Goal: Task Accomplishment & Management: Use online tool/utility

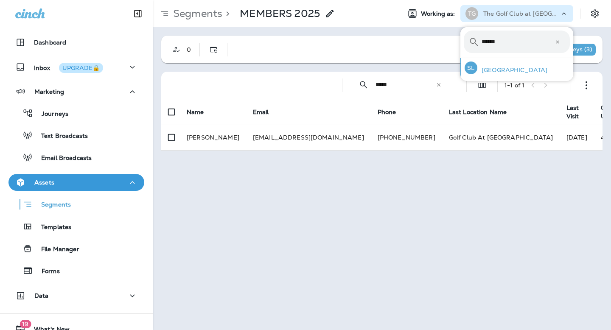
type input "******"
click at [508, 70] on p "[GEOGRAPHIC_DATA]" at bounding box center [512, 70] width 70 height 7
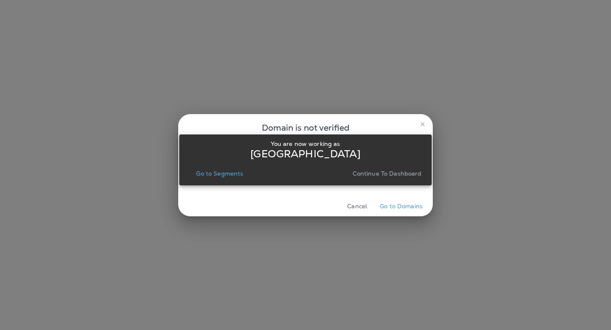
click at [382, 173] on p "Continue to Dashboard" at bounding box center [386, 173] width 69 height 7
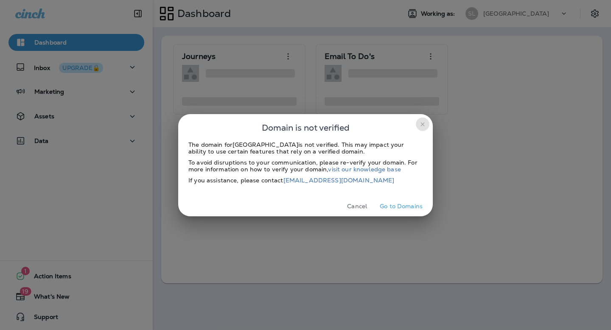
click at [422, 123] on icon "close" at bounding box center [422, 124] width 7 height 7
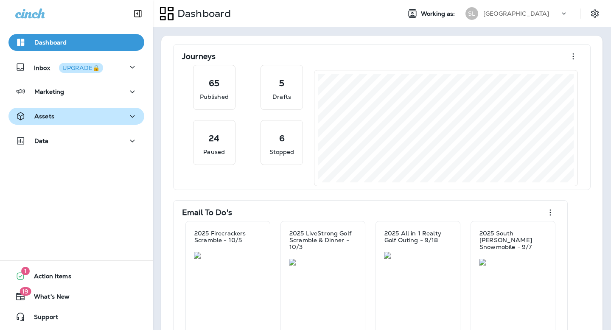
click at [79, 111] on div "Assets" at bounding box center [76, 116] width 122 height 11
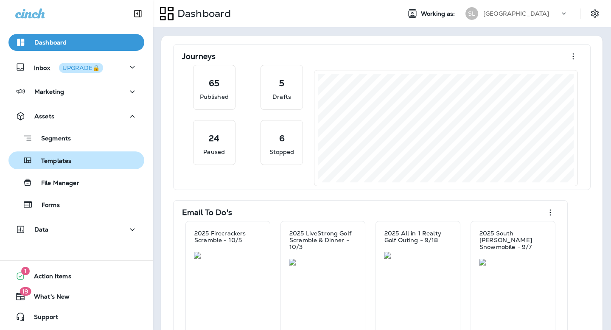
click at [70, 158] on p "Templates" at bounding box center [52, 161] width 39 height 8
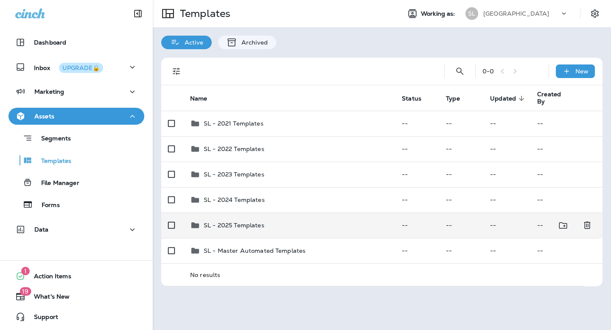
click at [234, 219] on td "SL - 2025 Templates" at bounding box center [289, 224] width 212 height 25
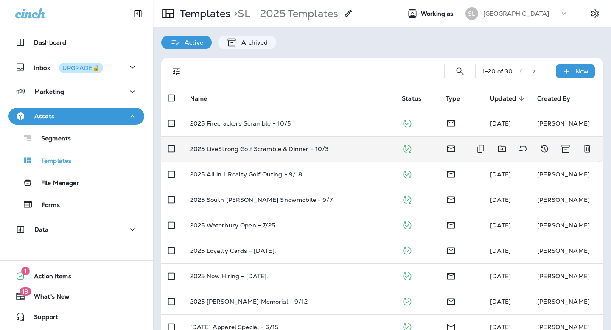
click at [241, 147] on p "2025 LiveStrong Golf Scramble & Dinner - 10/3" at bounding box center [259, 148] width 138 height 7
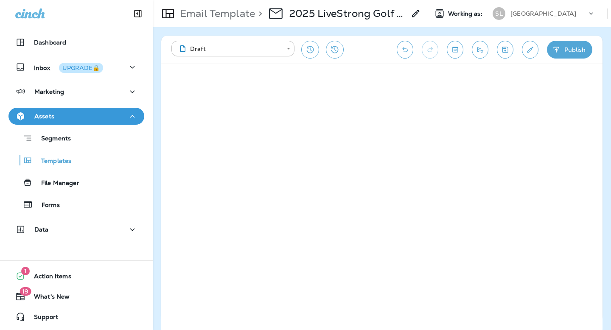
click at [566, 48] on button "Publish" at bounding box center [569, 50] width 45 height 18
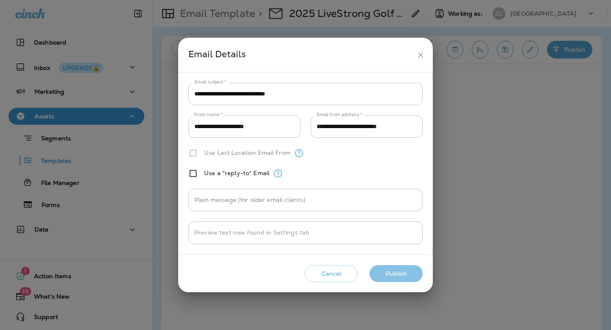
click at [397, 274] on button "Publish" at bounding box center [395, 273] width 53 height 17
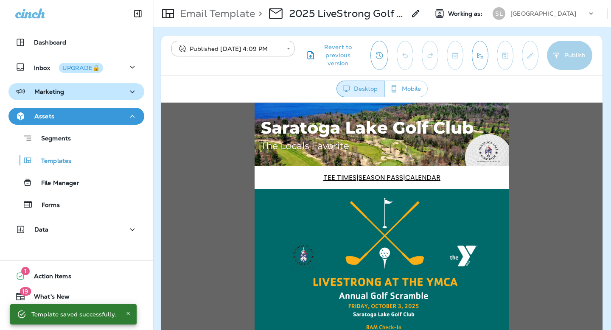
click at [65, 91] on div "Marketing" at bounding box center [76, 91] width 122 height 11
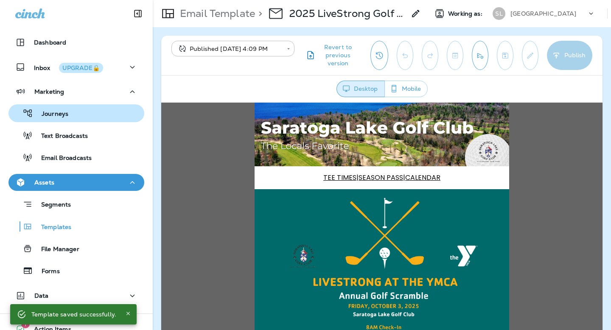
click at [58, 114] on p "Journeys" at bounding box center [50, 114] width 35 height 8
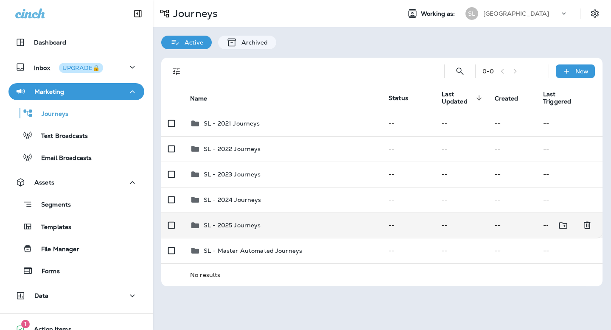
click at [246, 223] on p "SL - 2025 Journeys" at bounding box center [232, 225] width 57 height 7
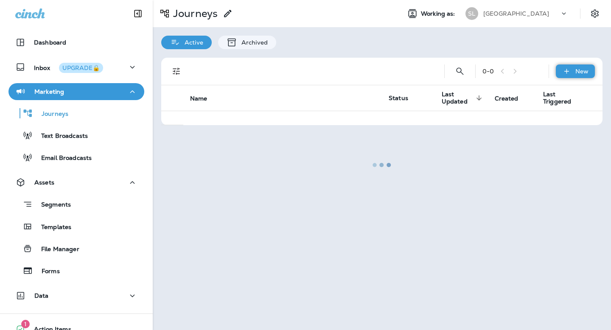
click at [573, 72] on div "New" at bounding box center [574, 71] width 39 height 14
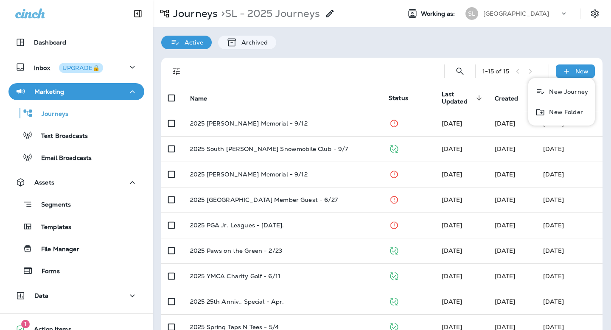
click at [566, 93] on p "New Journey" at bounding box center [566, 91] width 42 height 7
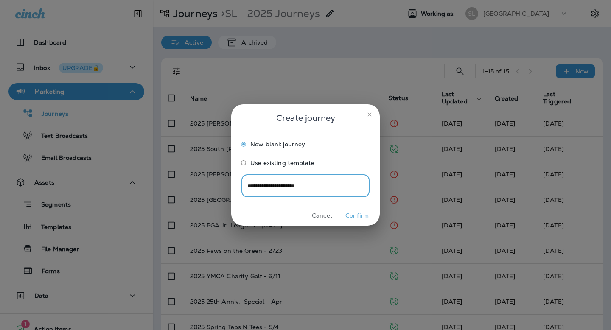
type input "**********"
click at [361, 215] on button "Confirm" at bounding box center [357, 215] width 32 height 13
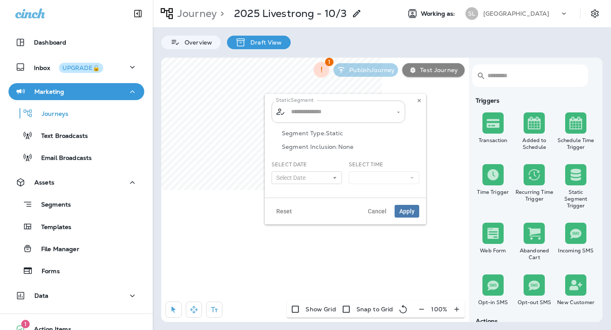
click at [299, 112] on input "text" at bounding box center [339, 111] width 100 height 15
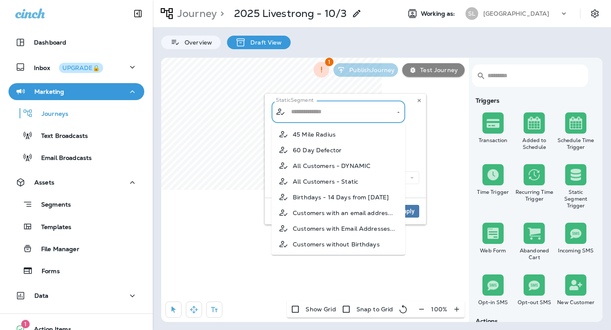
click at [325, 168] on span "All Customers - DYNAMIC" at bounding box center [332, 165] width 78 height 7
type input "**********"
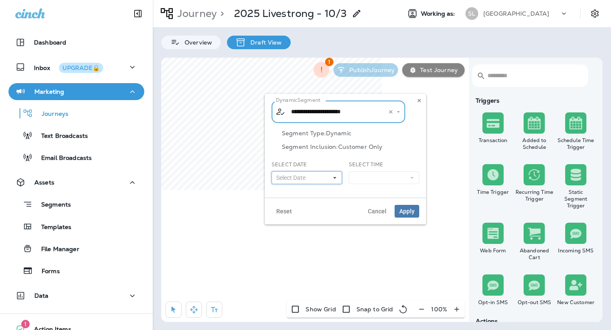
click at [306, 175] on span "Select Date" at bounding box center [292, 177] width 33 height 7
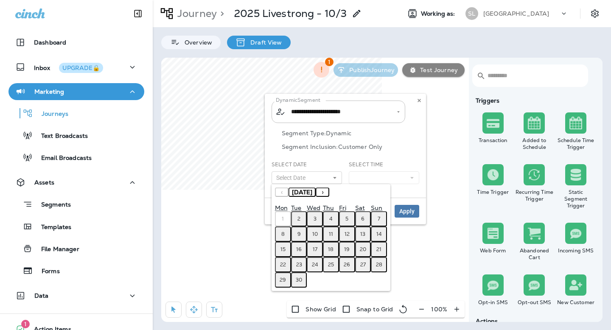
click at [331, 220] on abbr "4" at bounding box center [330, 218] width 3 height 7
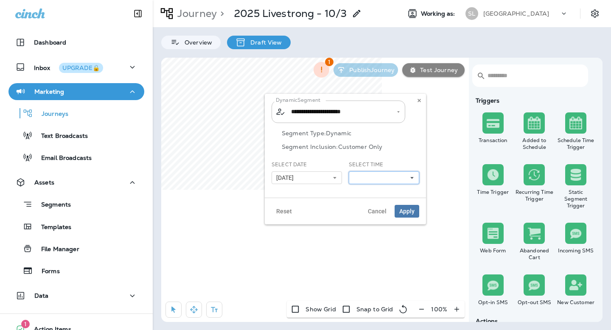
click at [366, 179] on button at bounding box center [384, 177] width 70 height 13
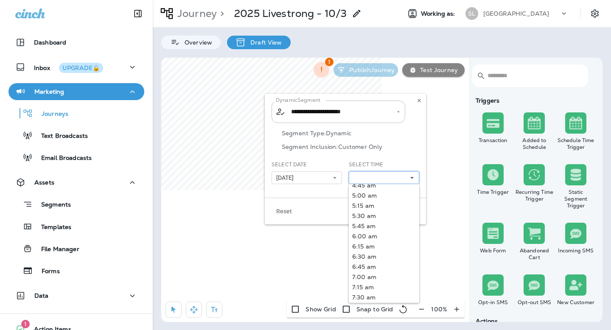
scroll to position [286, 0]
click at [366, 272] on link "9:00 am" at bounding box center [384, 272] width 70 height 10
click at [317, 210] on div "Reset Cancel Apply" at bounding box center [345, 211] width 161 height 27
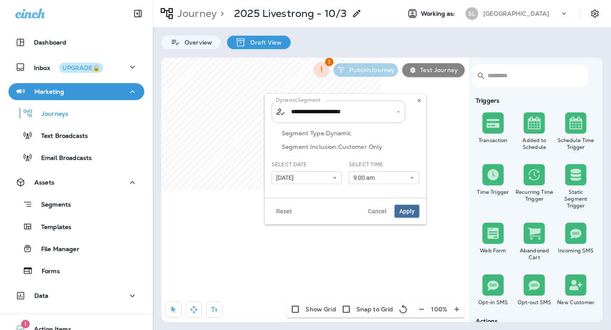
click at [410, 212] on span "Apply" at bounding box center [406, 211] width 15 height 6
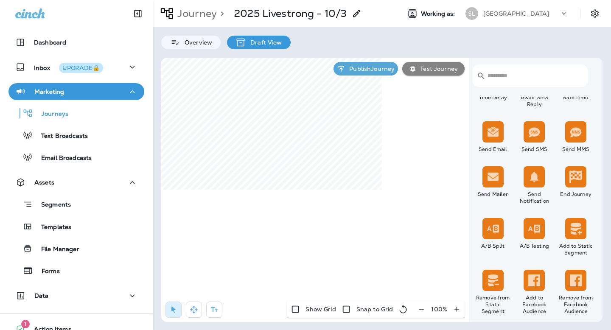
scroll to position [232, 0]
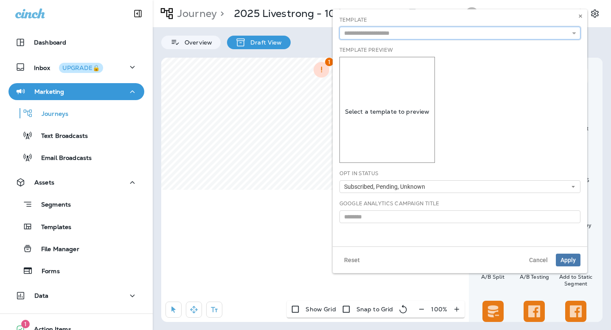
click at [369, 35] on input "text" at bounding box center [459, 33] width 241 height 13
type input "**********"
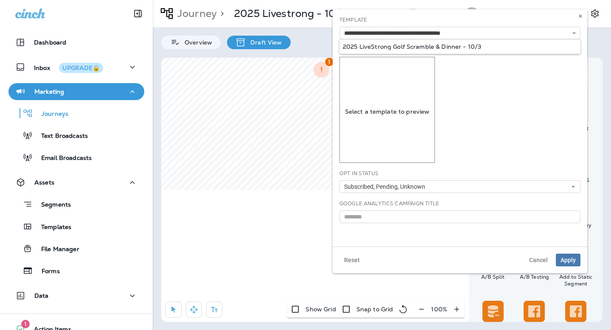
click at [400, 45] on div "**********" at bounding box center [459, 127] width 254 height 237
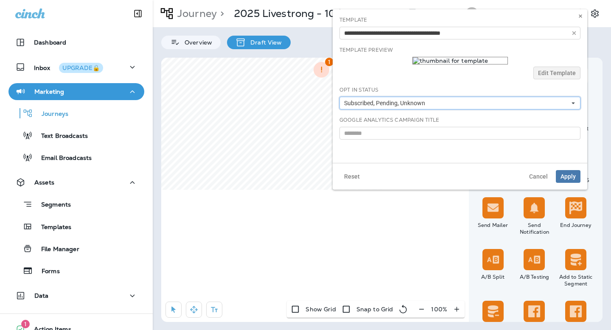
click at [424, 106] on span "Subscribed, Pending, Unknown" at bounding box center [386, 103] width 84 height 7
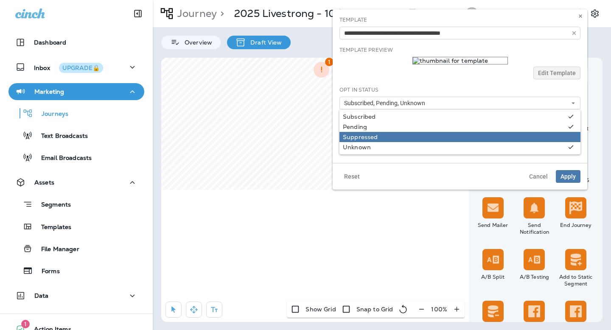
click at [365, 139] on div "Suppressed" at bounding box center [460, 137] width 234 height 7
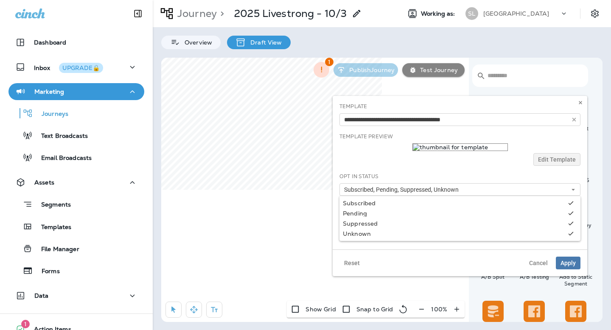
click at [355, 250] on div "Reset Cancel Apply" at bounding box center [459, 262] width 254 height 27
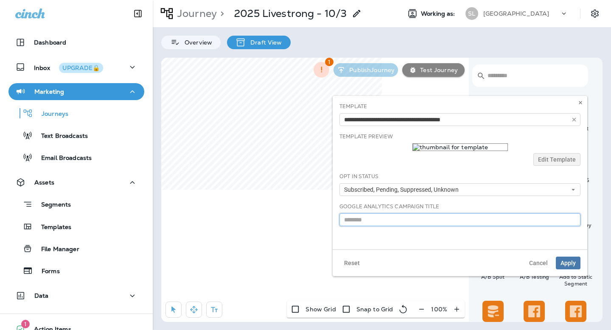
click at [351, 215] on input "text" at bounding box center [459, 219] width 241 height 13
type input "**********"
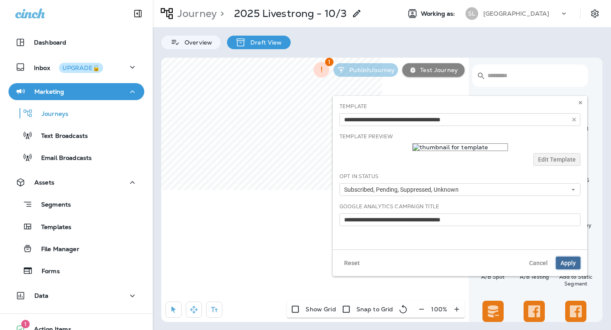
click at [569, 262] on span "Apply" at bounding box center [567, 263] width 15 height 6
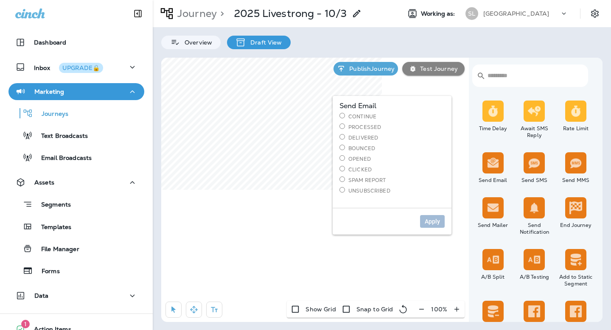
click at [358, 116] on label "Continue" at bounding box center [391, 116] width 105 height 7
click at [429, 227] on button "Apply" at bounding box center [432, 221] width 25 height 13
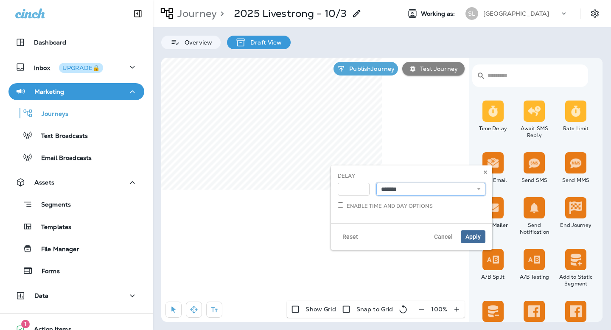
click at [391, 184] on select "**********" at bounding box center [430, 189] width 109 height 13
select select "****"
click at [350, 190] on input "*" at bounding box center [353, 189] width 32 height 13
type input "**"
click at [474, 237] on span "Apply" at bounding box center [472, 237] width 15 height 6
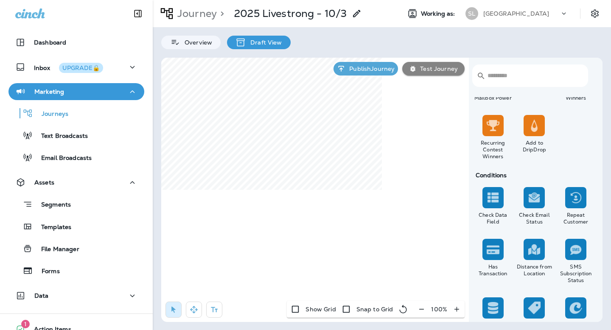
scroll to position [609, 0]
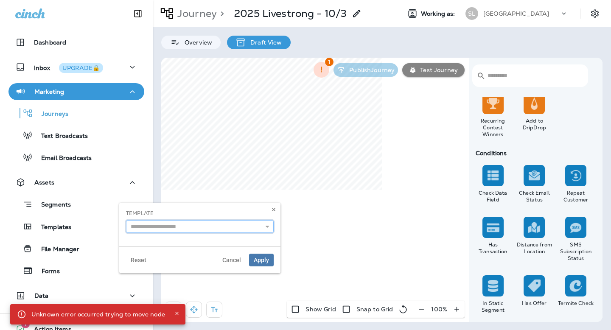
click at [214, 228] on input "text" at bounding box center [200, 226] width 148 height 13
type input "**********"
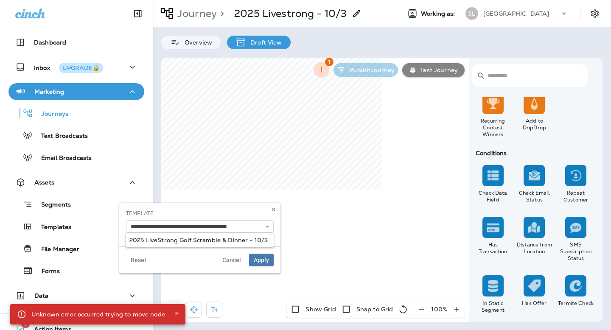
click at [208, 237] on div "**********" at bounding box center [199, 225] width 161 height 44
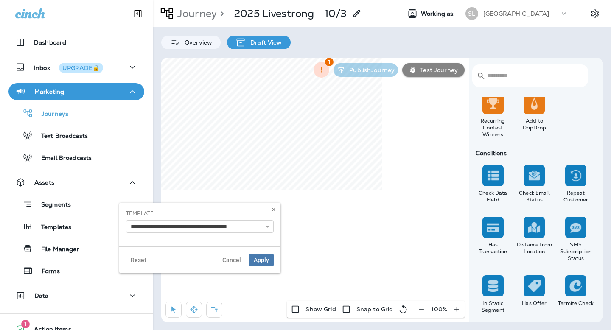
click at [254, 251] on div "Reset Cancel Apply" at bounding box center [199, 259] width 161 height 27
click at [257, 255] on button "Apply" at bounding box center [261, 260] width 25 height 13
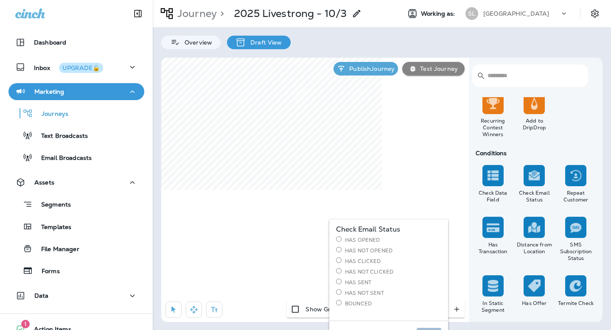
click at [357, 248] on label "Has Not Opened" at bounding box center [388, 250] width 105 height 7
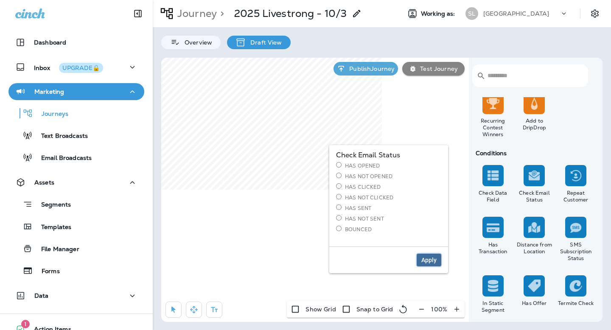
click at [424, 259] on span "Apply" at bounding box center [428, 260] width 15 height 6
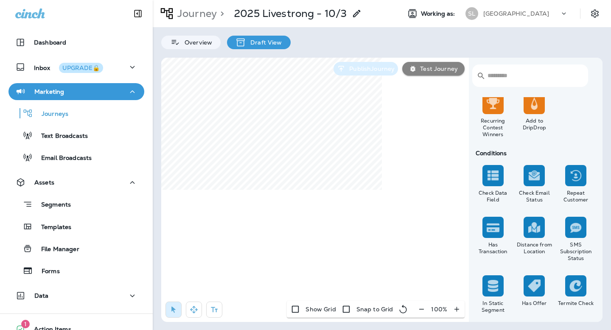
click at [375, 66] on p "Publish Journey" at bounding box center [370, 68] width 49 height 7
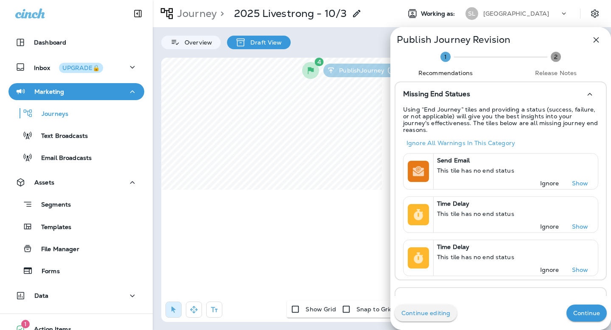
click at [583, 321] on div "Continue editing Continue" at bounding box center [500, 313] width 220 height 34
click at [583, 320] on button "Continue" at bounding box center [586, 312] width 40 height 17
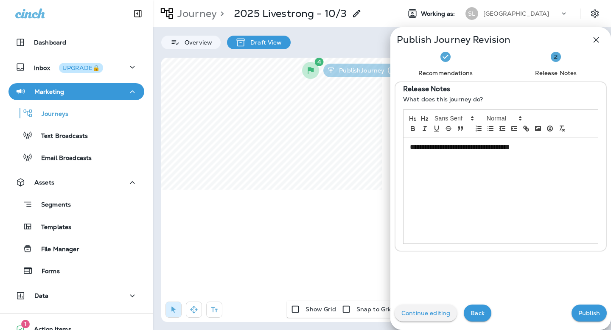
click at [584, 310] on p "Publish" at bounding box center [589, 313] width 22 height 7
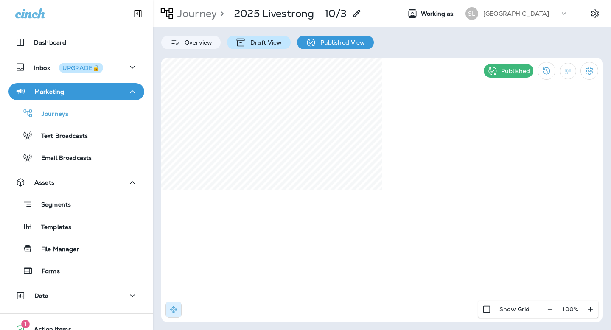
click at [260, 43] on p "Draft View" at bounding box center [264, 42] width 36 height 7
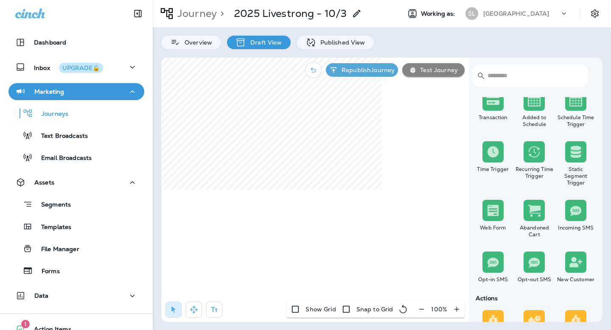
scroll to position [14, 0]
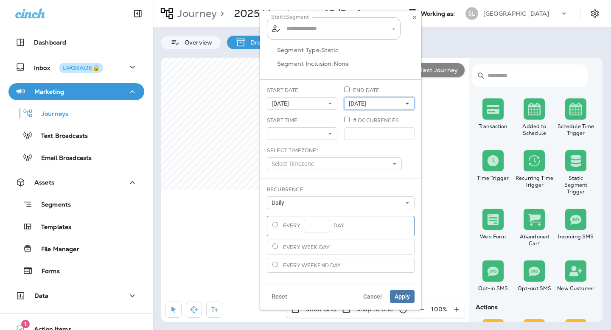
click at [358, 98] on button "[DATE]" at bounding box center [379, 103] width 70 height 13
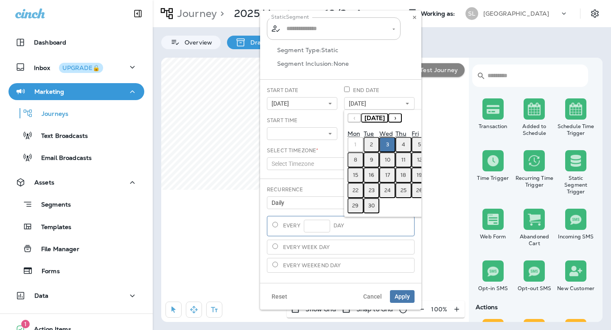
click at [355, 202] on abbr "29" at bounding box center [355, 205] width 6 height 7
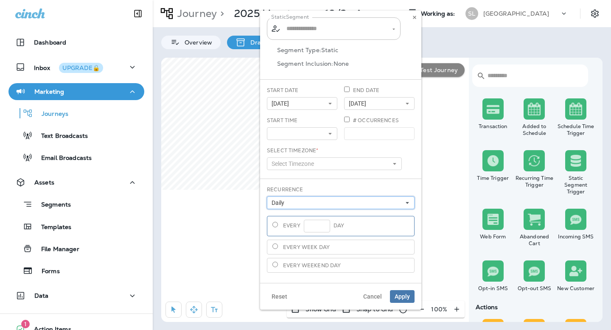
click at [285, 205] on span "Daily" at bounding box center [279, 202] width 16 height 7
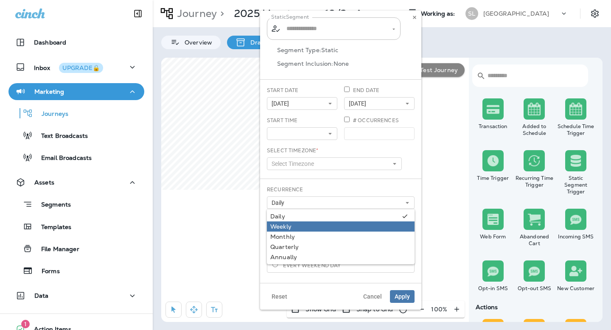
click at [285, 226] on div "Weekly" at bounding box center [340, 226] width 141 height 7
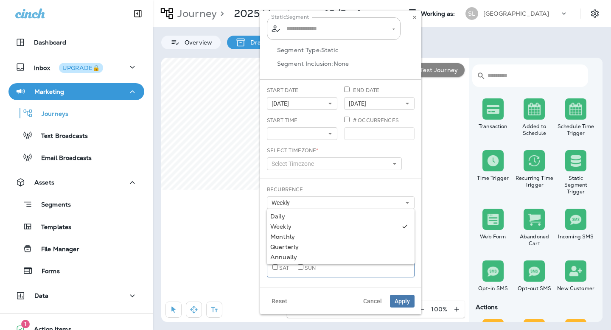
click at [302, 190] on label "Recurrence" at bounding box center [285, 189] width 36 height 7
click at [293, 135] on button at bounding box center [302, 133] width 70 height 13
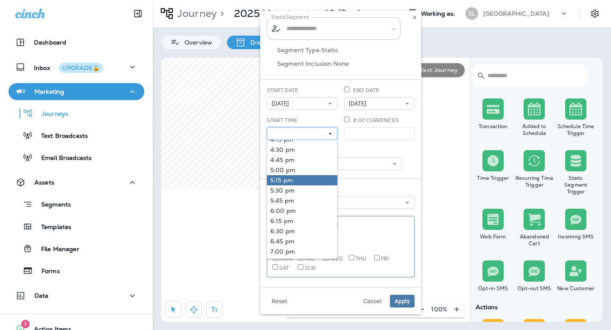
scroll to position [8, 0]
click at [302, 106] on button "[DATE]" at bounding box center [302, 103] width 70 height 13
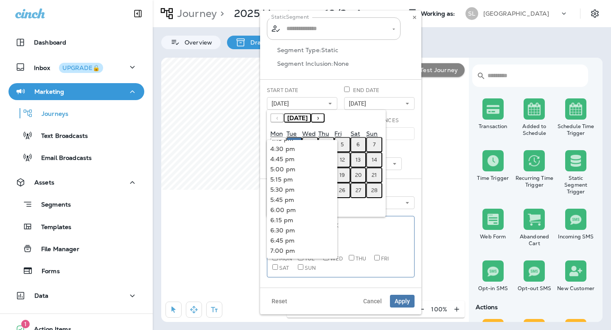
click at [334, 126] on div "« ‹ [DATE] › »" at bounding box center [326, 120] width 112 height 15
click at [311, 137] on button "3" at bounding box center [310, 144] width 16 height 15
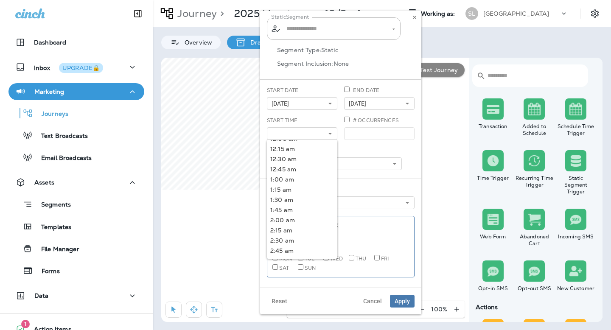
scroll to position [670, 0]
click at [303, 126] on div "Start Time 12:00 am 12:15 am 12:30 am 12:45 am 1:00 am 1:15 am 1:30 am 1:45 am …" at bounding box center [302, 128] width 70 height 23
click at [302, 131] on button at bounding box center [302, 133] width 70 height 13
click at [289, 150] on link "5:00 am" at bounding box center [302, 148] width 70 height 10
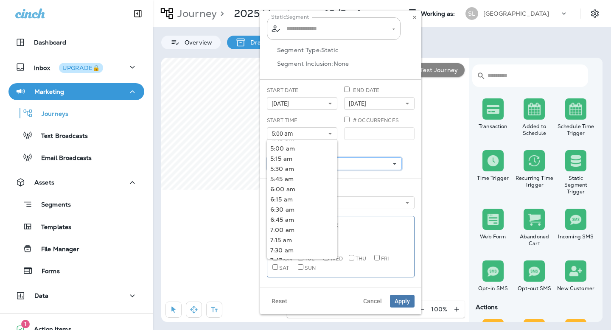
click at [348, 162] on button "Select Timezone" at bounding box center [334, 163] width 135 height 13
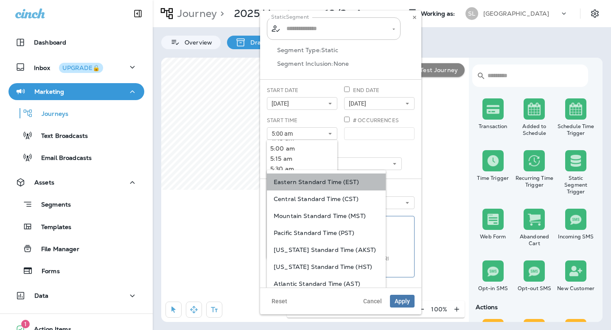
click at [338, 188] on div "Eastern Standard Time (EST)" at bounding box center [326, 181] width 119 height 17
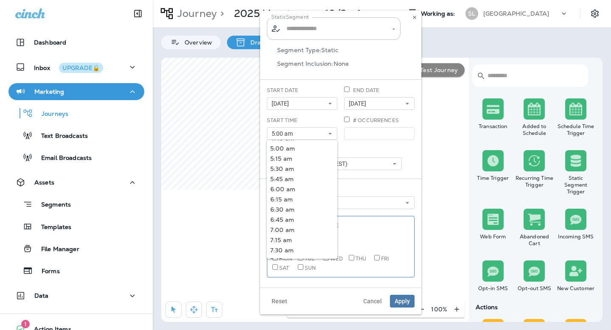
click at [355, 153] on div "Select Timezone * Eastern Standard Time (EST) Eastern Standard Time (EST) Centr…" at bounding box center [334, 158] width 135 height 23
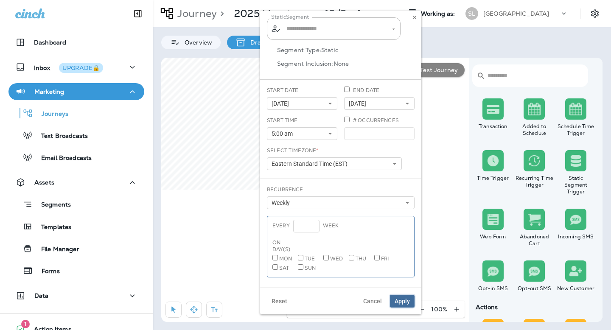
click at [396, 298] on span "Apply" at bounding box center [401, 301] width 15 height 6
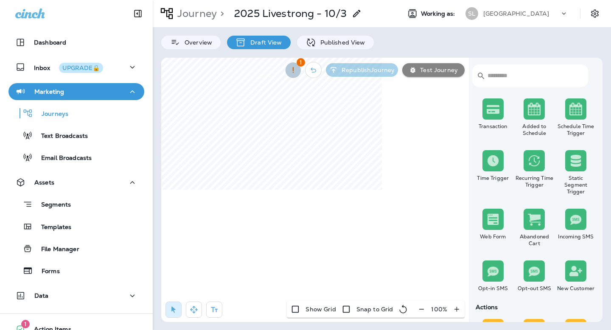
click at [291, 69] on icon "button" at bounding box center [292, 70] width 9 height 9
click at [274, 94] on icon at bounding box center [279, 97] width 11 height 11
click at [230, 128] on div at bounding box center [305, 165] width 611 height 330
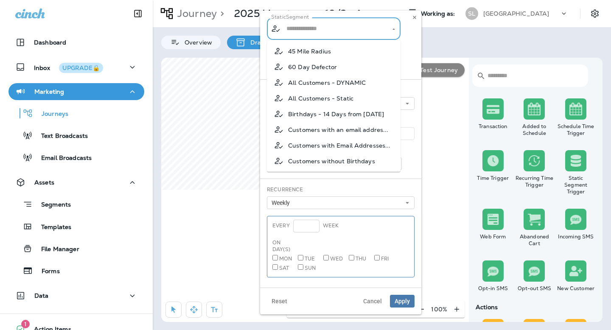
click at [314, 35] on input "text" at bounding box center [334, 28] width 100 height 15
click at [315, 81] on span "All Customers - DYNAMIC" at bounding box center [327, 82] width 78 height 7
type input "**********"
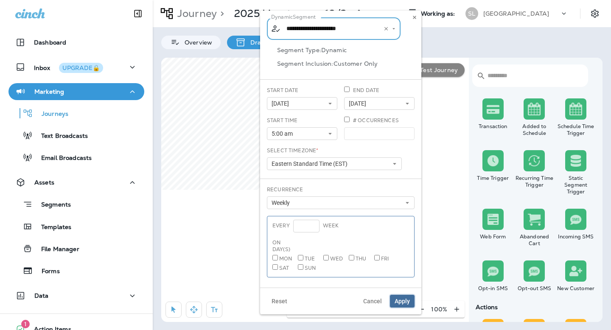
click at [400, 298] on span "Apply" at bounding box center [401, 301] width 15 height 6
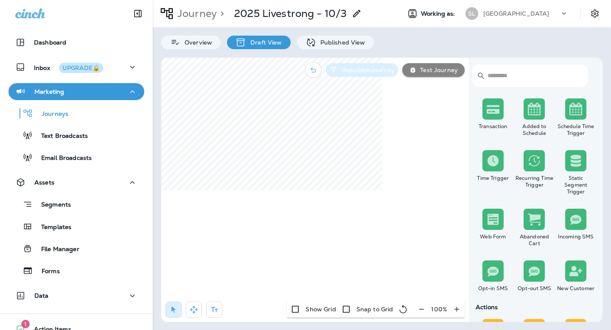
click at [363, 70] on p "Republish Journey" at bounding box center [366, 70] width 56 height 7
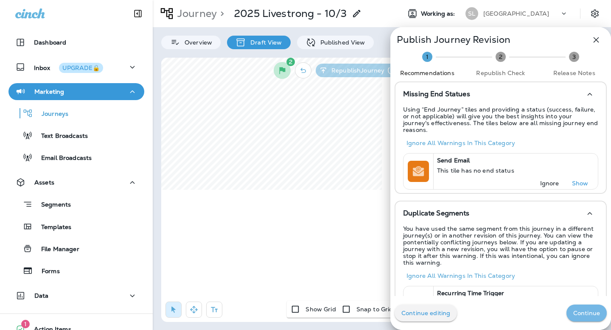
click at [584, 312] on p "Continue" at bounding box center [586, 313] width 27 height 7
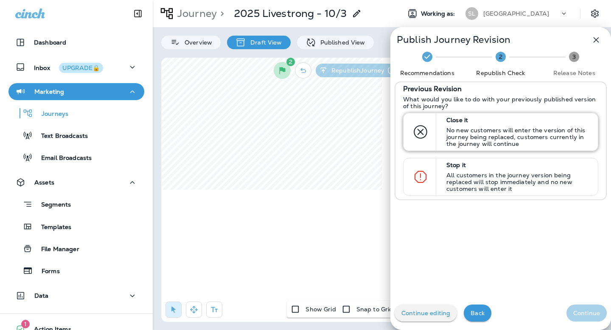
click at [488, 142] on p "No new customers will enter the version of this journey being replaced, custome…" at bounding box center [518, 137] width 144 height 20
click at [590, 310] on p "Continue" at bounding box center [586, 313] width 27 height 7
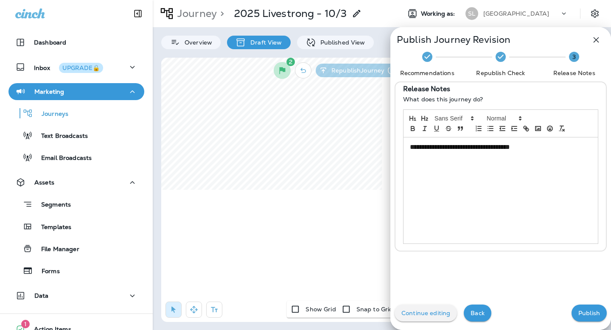
click at [590, 312] on p "Publish" at bounding box center [589, 313] width 22 height 7
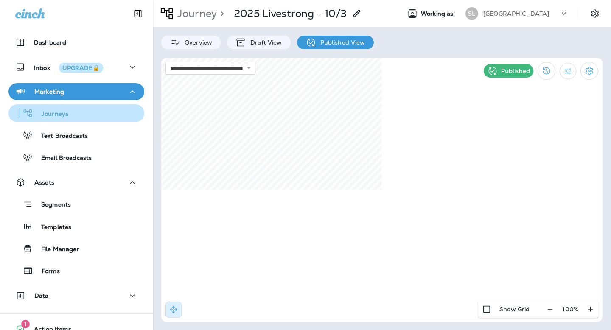
click at [74, 112] on div "Journeys" at bounding box center [76, 113] width 129 height 13
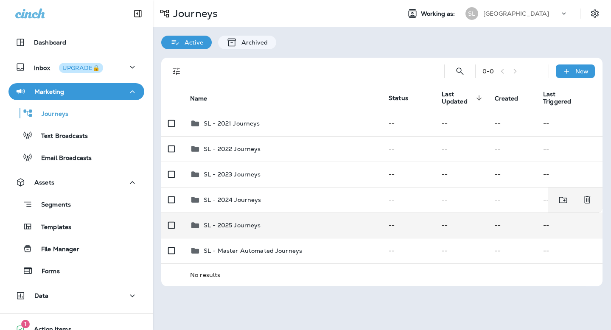
click at [243, 220] on div "SL - 2025 Journeys" at bounding box center [232, 225] width 57 height 10
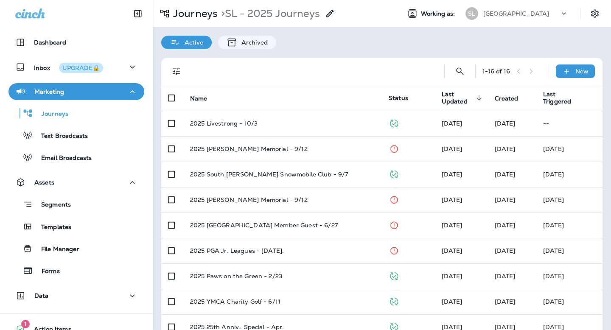
click at [575, 78] on div "1 - 16 of 16 New" at bounding box center [383, 71] width 431 height 27
click at [565, 75] on icon at bounding box center [566, 71] width 9 height 8
click at [551, 90] on p "New Journey" at bounding box center [566, 91] width 42 height 7
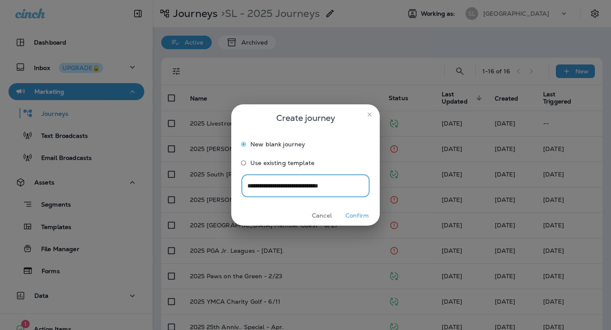
type input "**********"
click at [361, 216] on button "Confirm" at bounding box center [357, 215] width 32 height 13
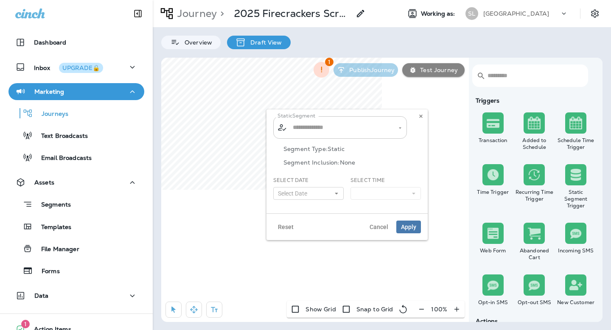
click at [297, 126] on input "text" at bounding box center [340, 127] width 100 height 15
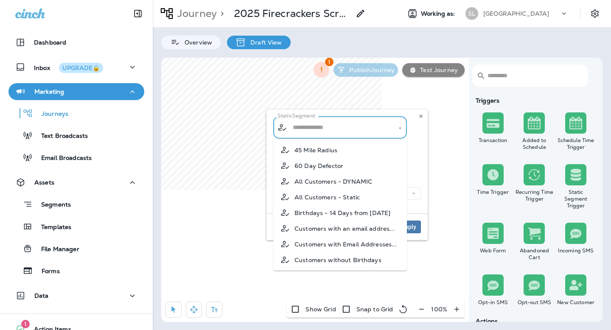
click at [315, 181] on span "All Customers - DYNAMIC" at bounding box center [333, 181] width 78 height 7
type input "**********"
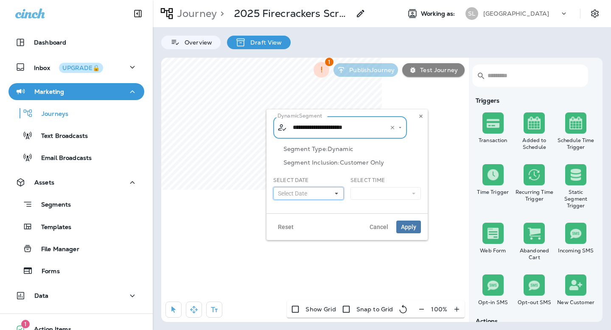
click at [313, 192] on button "Select Date" at bounding box center [308, 193] width 70 height 13
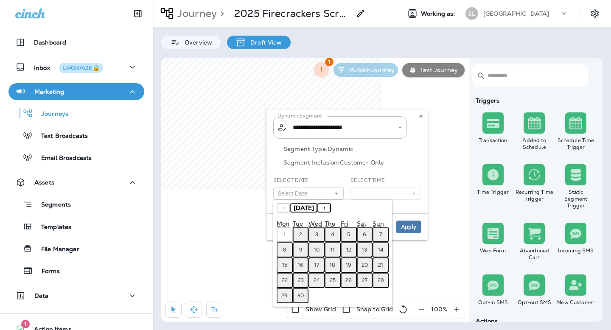
click at [349, 233] on abbr "5" at bounding box center [348, 234] width 3 height 7
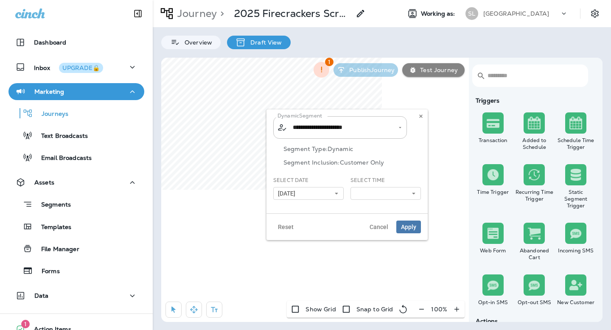
click at [371, 186] on div "Select Time 12:00 am 12:15 am 12:30 am 12:45 am 1:00 am 1:15 am 1:30 am 1:45 am…" at bounding box center [385, 187] width 70 height 23
click at [371, 193] on button at bounding box center [385, 193] width 70 height 13
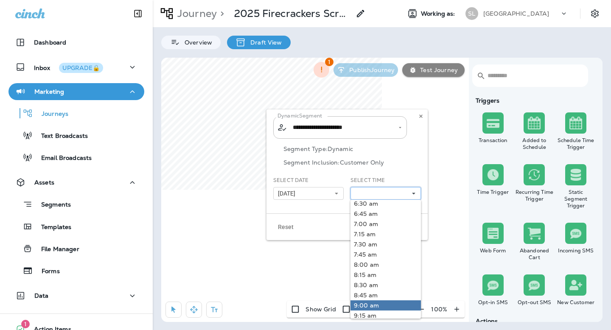
scroll to position [255, 0]
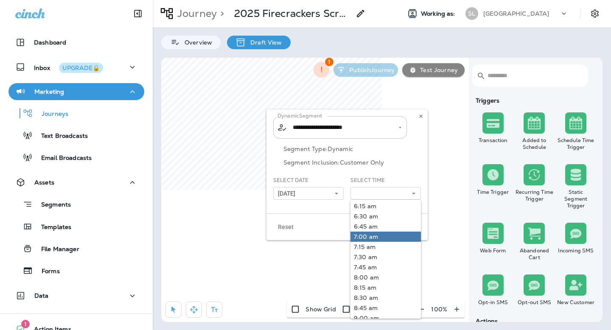
click at [371, 239] on link "7:00 am" at bounding box center [385, 236] width 70 height 10
click at [322, 224] on div "Reset Cancel Apply" at bounding box center [346, 226] width 161 height 27
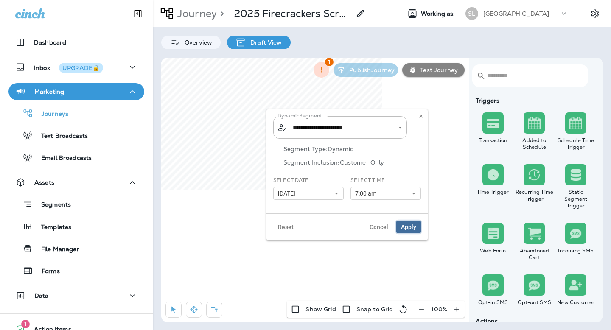
click at [399, 226] on button "Apply" at bounding box center [408, 226] width 25 height 13
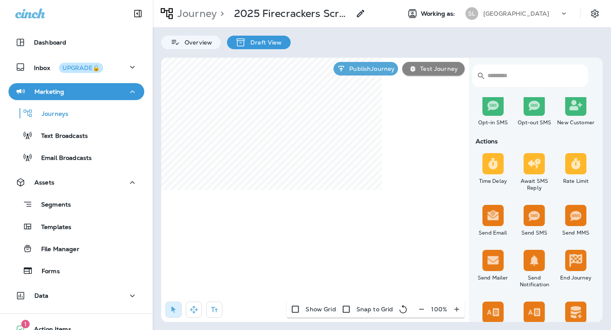
scroll to position [200, 0]
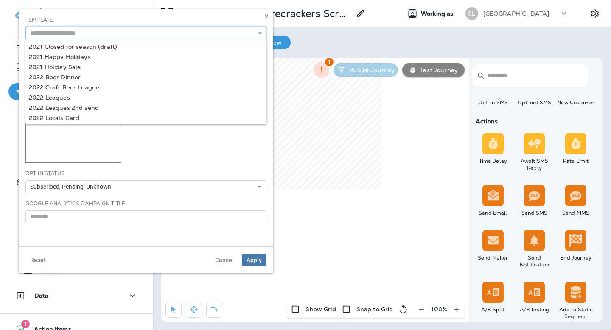
click at [205, 30] on input "text" at bounding box center [145, 33] width 241 height 13
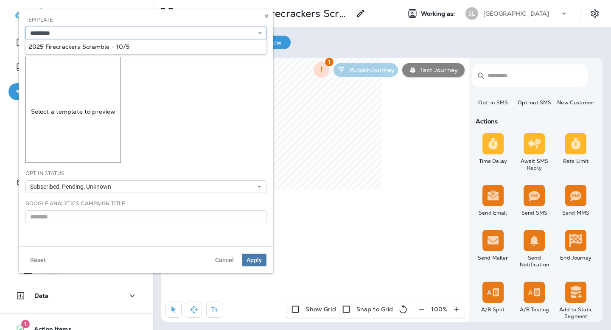
type input "**********"
click at [137, 43] on div "**********" at bounding box center [146, 127] width 254 height 237
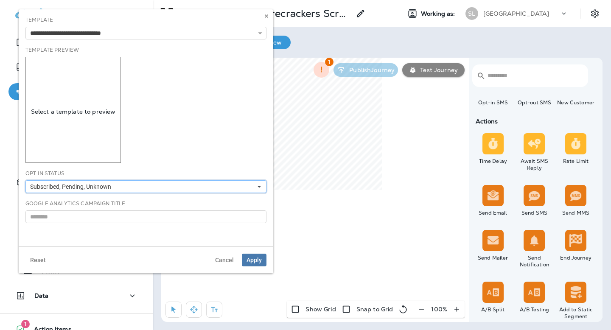
click at [72, 186] on span "Subscribed, Pending, Unknown" at bounding box center [72, 186] width 84 height 7
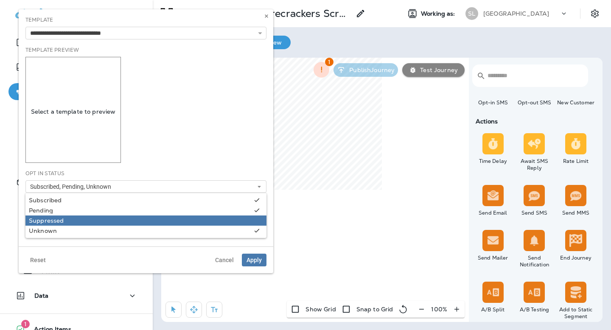
click at [56, 223] on div "Suppressed" at bounding box center [146, 220] width 234 height 7
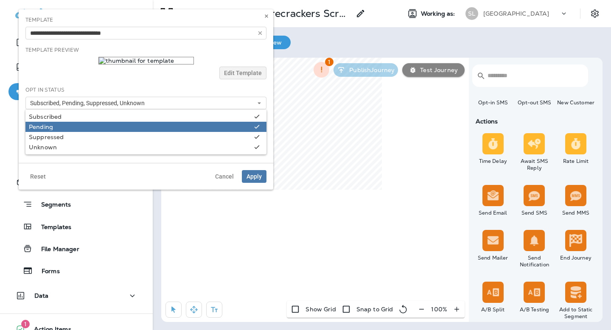
click at [159, 124] on link "Pending" at bounding box center [145, 127] width 241 height 10
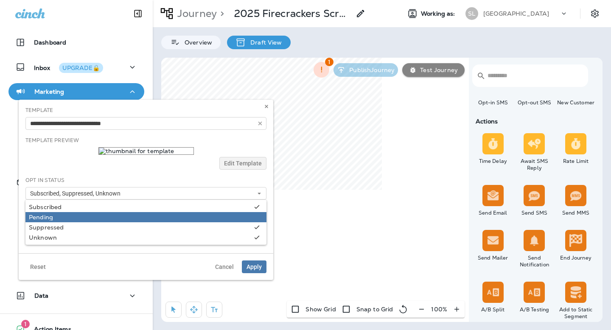
click at [103, 216] on div "Pending" at bounding box center [146, 217] width 234 height 7
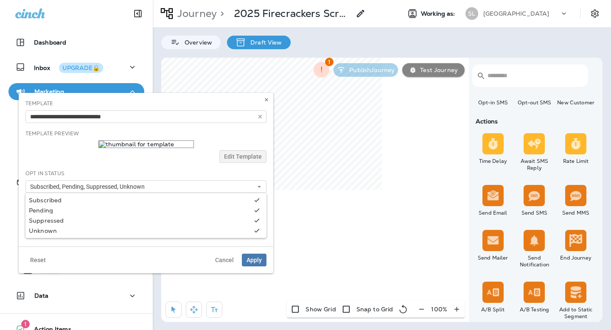
click at [128, 161] on div "Edit Template" at bounding box center [145, 156] width 241 height 13
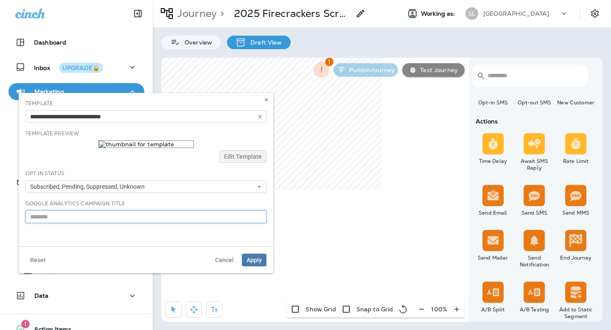
click at [105, 220] on input "text" at bounding box center [145, 216] width 241 height 13
type input "**********"
click at [254, 261] on span "Apply" at bounding box center [253, 260] width 15 height 6
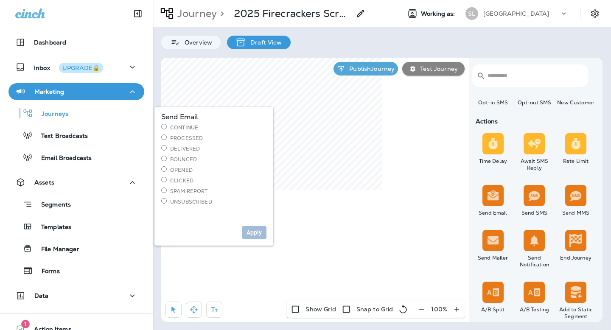
click at [190, 132] on div "Continue Processed Delivered Bounced Opened Clicked Spam Report Unsubscribed" at bounding box center [213, 164] width 105 height 81
click at [188, 126] on label "Continue" at bounding box center [213, 127] width 105 height 7
click at [258, 234] on span "Apply" at bounding box center [253, 232] width 15 height 6
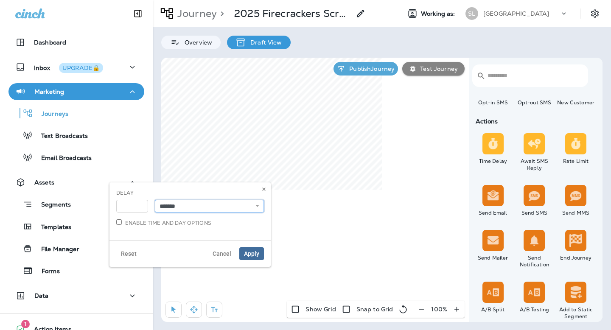
click at [186, 204] on select "**********" at bounding box center [209, 206] width 109 height 13
select select "****"
click at [131, 207] on input "*" at bounding box center [132, 206] width 32 height 13
type input "**"
click at [253, 254] on span "Apply" at bounding box center [251, 254] width 15 height 6
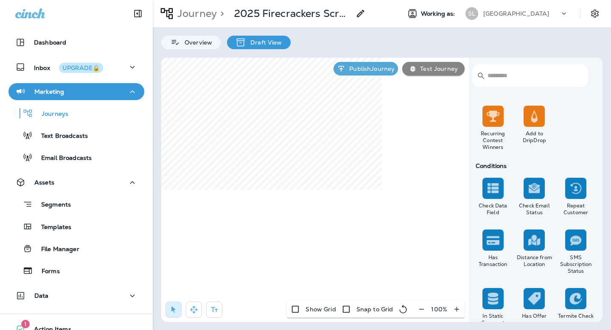
scroll to position [613, 0]
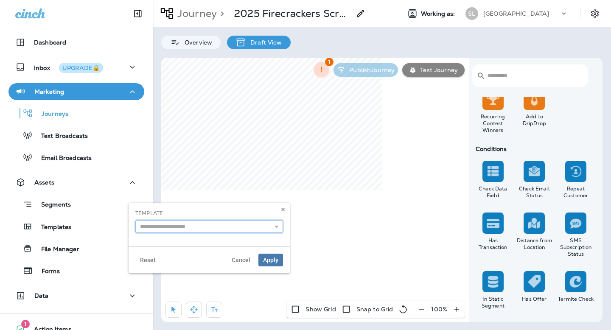
click at [231, 226] on input "text" at bounding box center [209, 226] width 148 height 13
type input "**********"
click at [233, 243] on div "**********" at bounding box center [208, 225] width 161 height 44
click at [269, 258] on span "Apply" at bounding box center [270, 260] width 15 height 6
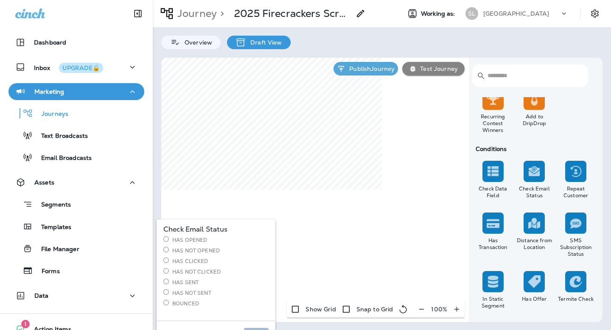
click at [219, 249] on label "Has Not Opened" at bounding box center [215, 250] width 105 height 7
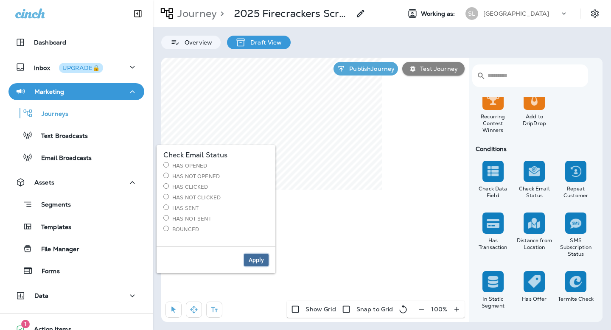
click at [259, 257] on span "Apply" at bounding box center [255, 260] width 15 height 6
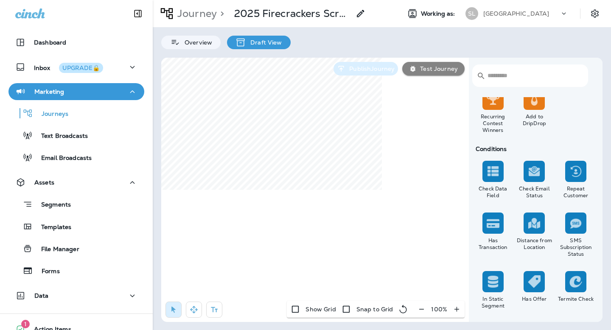
click at [378, 66] on p "Publish Journey" at bounding box center [370, 68] width 49 height 7
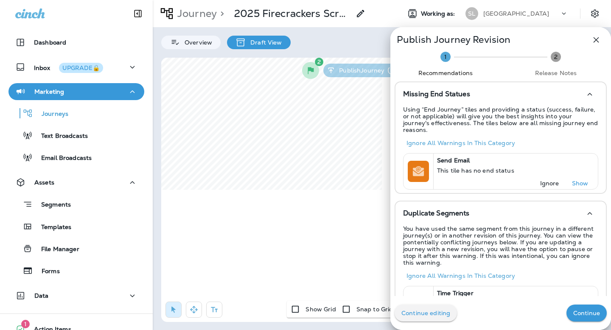
click at [587, 314] on p "Continue" at bounding box center [586, 313] width 27 height 7
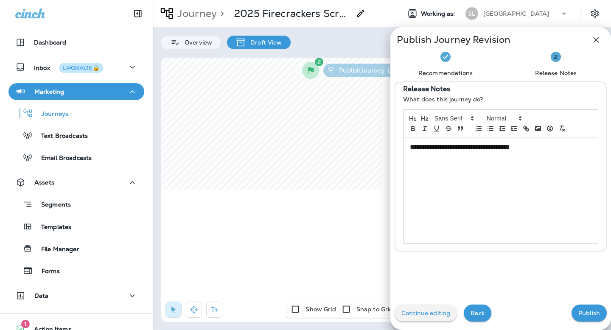
click at [588, 310] on p "Publish" at bounding box center [589, 313] width 22 height 7
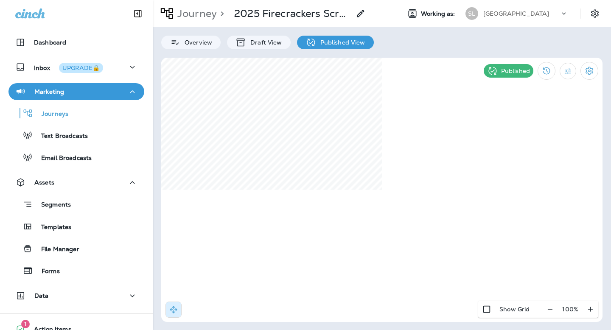
click at [496, 9] on div "[GEOGRAPHIC_DATA]" at bounding box center [521, 13] width 76 height 13
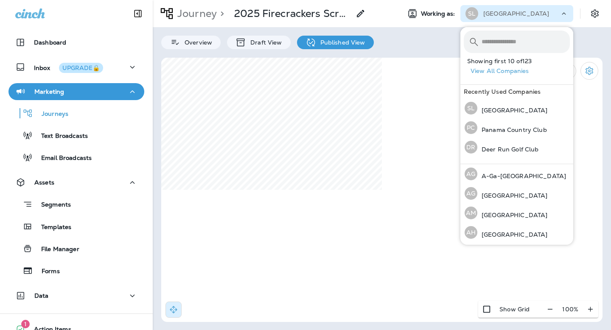
click at [495, 51] on input "text" at bounding box center [525, 42] width 88 height 22
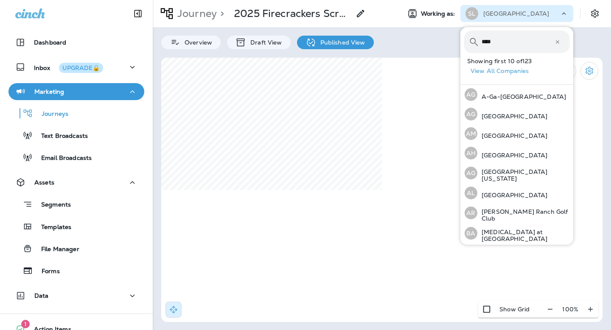
type input "*****"
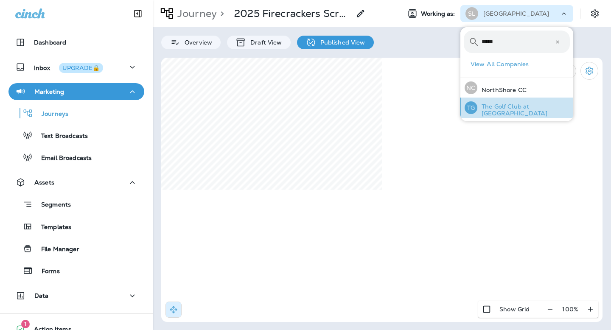
click at [492, 107] on p "The Golf Club at [GEOGRAPHIC_DATA]" at bounding box center [523, 110] width 92 height 14
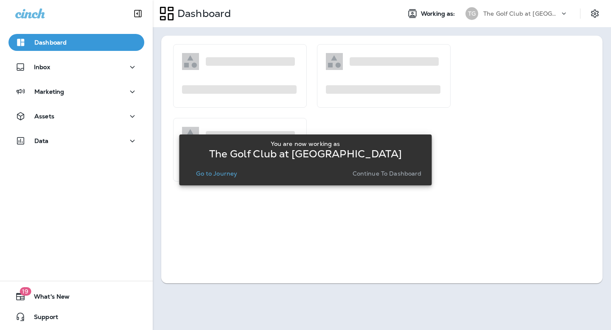
click at [404, 171] on p "Continue to Dashboard" at bounding box center [386, 173] width 69 height 7
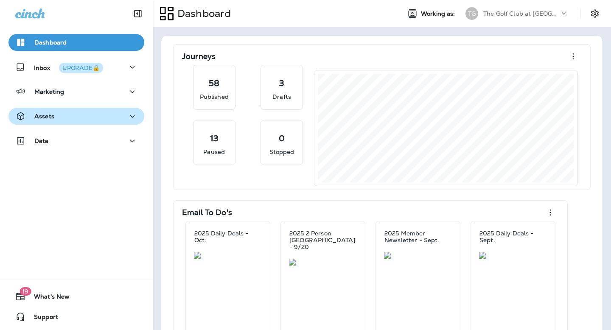
click at [92, 120] on div "Assets" at bounding box center [76, 116] width 122 height 11
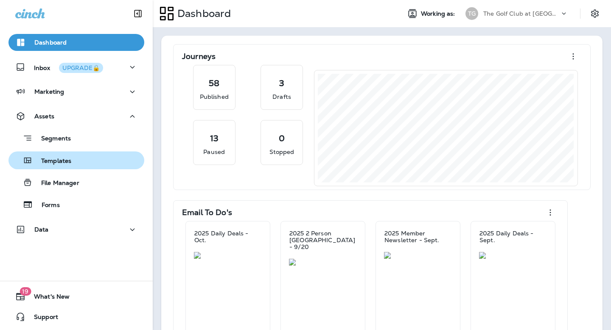
click at [68, 158] on p "Templates" at bounding box center [52, 161] width 39 height 8
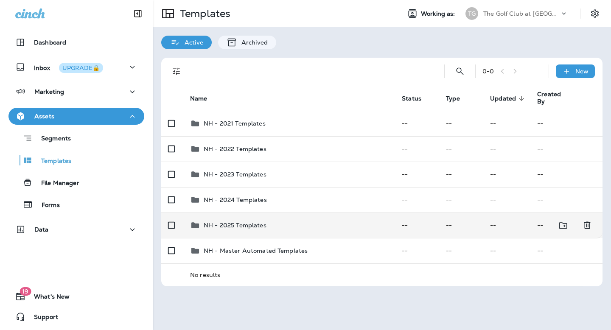
click at [214, 224] on p "NH - 2025 Templates" at bounding box center [235, 225] width 63 height 7
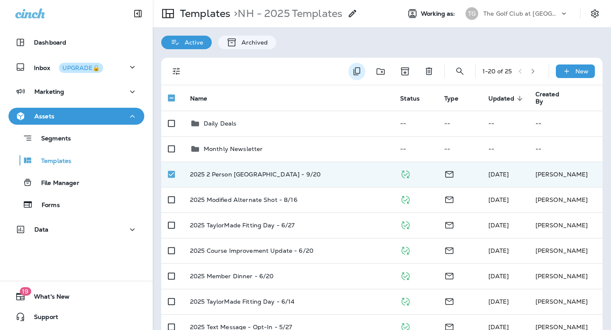
click at [354, 74] on icon "Duplicate" at bounding box center [356, 71] width 10 height 10
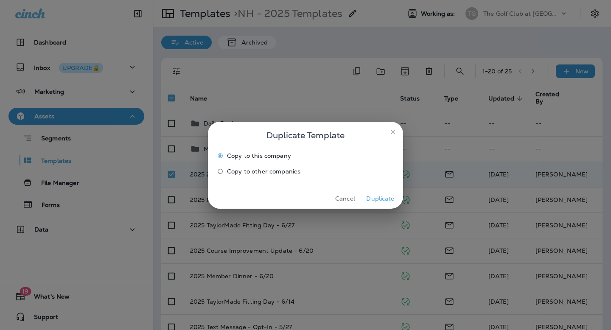
click at [378, 199] on button "Duplicate" at bounding box center [380, 198] width 32 height 13
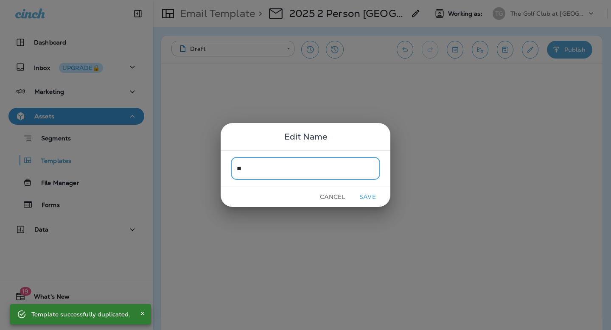
type input "*"
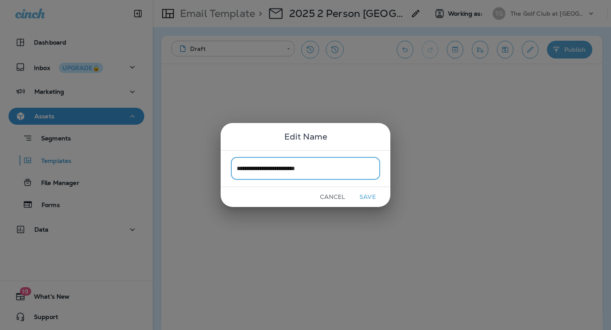
type input "**********"
click at [376, 195] on button "Save" at bounding box center [367, 196] width 32 height 13
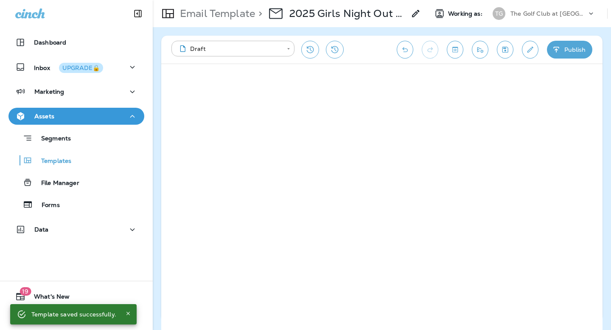
click at [525, 48] on icon "Edit details" at bounding box center [529, 49] width 9 height 8
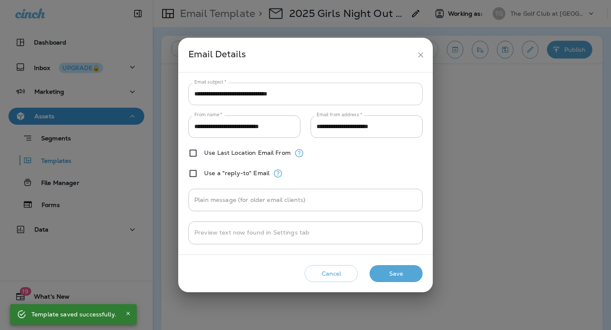
click at [341, 98] on input "**********" at bounding box center [305, 94] width 234 height 22
paste input "text"
type input "**********"
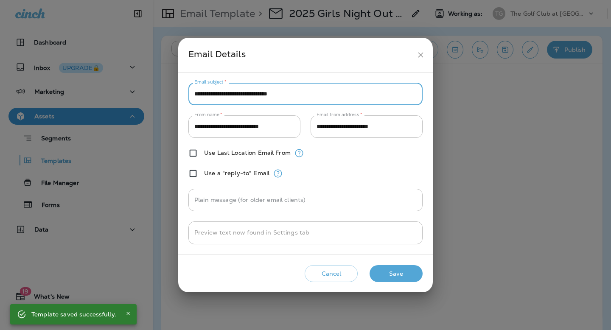
click at [388, 269] on button "Save" at bounding box center [395, 273] width 53 height 17
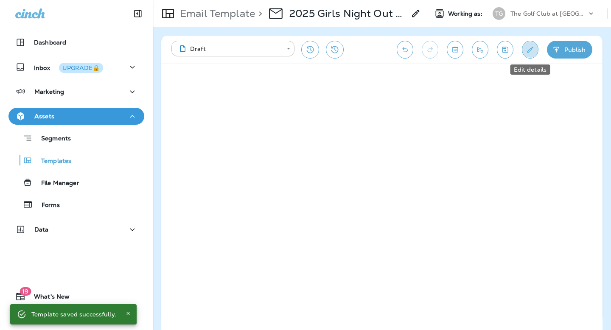
click at [533, 47] on icon "Edit details" at bounding box center [529, 49] width 9 height 8
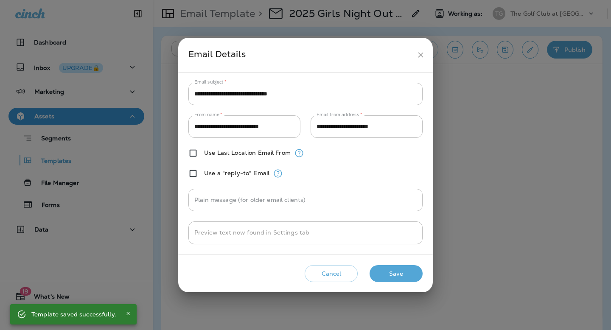
click at [418, 56] on icon "close" at bounding box center [420, 54] width 9 height 9
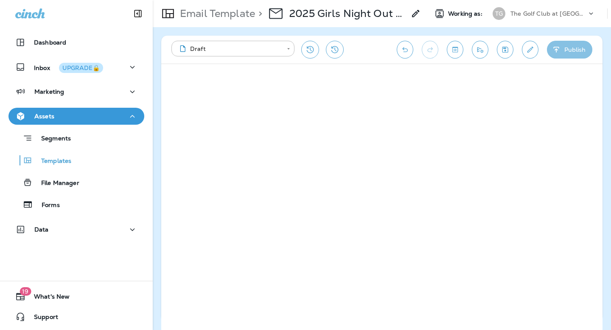
click at [555, 56] on button "Publish" at bounding box center [569, 50] width 45 height 18
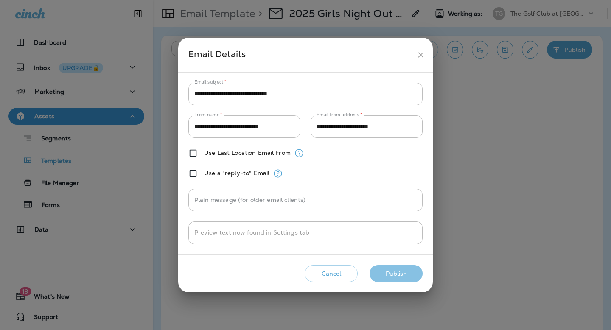
click at [398, 273] on button "Publish" at bounding box center [395, 273] width 53 height 17
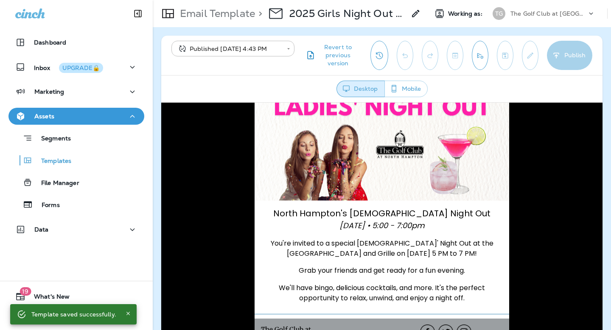
scroll to position [148, 0]
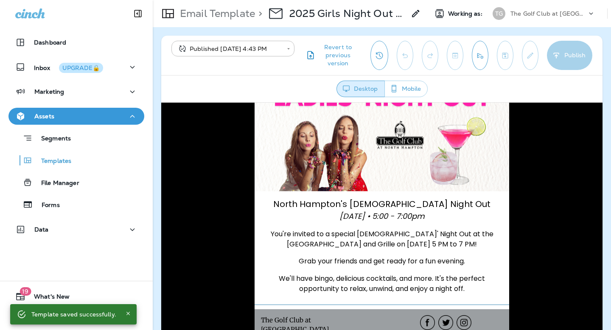
click at [472, 61] on div "**********" at bounding box center [381, 55] width 441 height 39
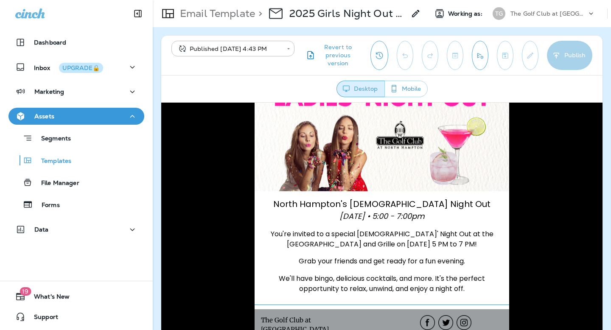
click at [476, 63] on button "Send test email" at bounding box center [479, 55] width 17 height 29
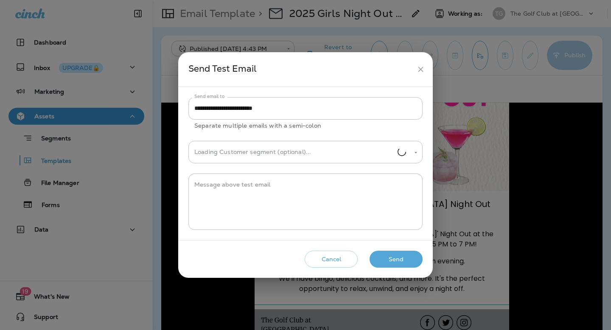
click at [395, 269] on div "Cancel Send" at bounding box center [305, 259] width 241 height 24
click at [394, 259] on button "Send" at bounding box center [395, 259] width 53 height 17
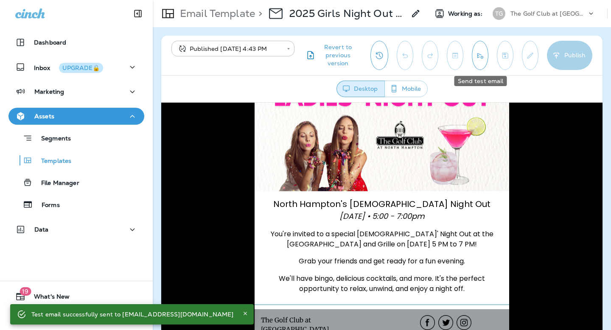
click at [481, 59] on icon "Send test email" at bounding box center [479, 55] width 9 height 8
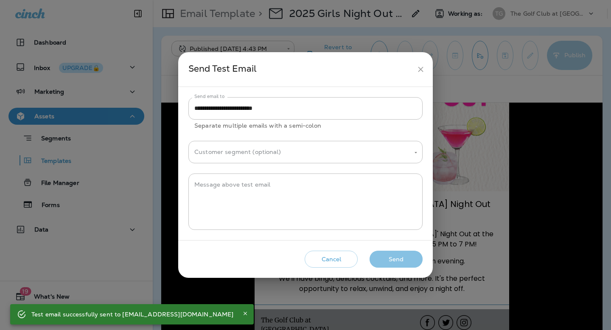
click at [391, 261] on button "Send" at bounding box center [395, 259] width 53 height 17
